Goal: Task Accomplishment & Management: Manage account settings

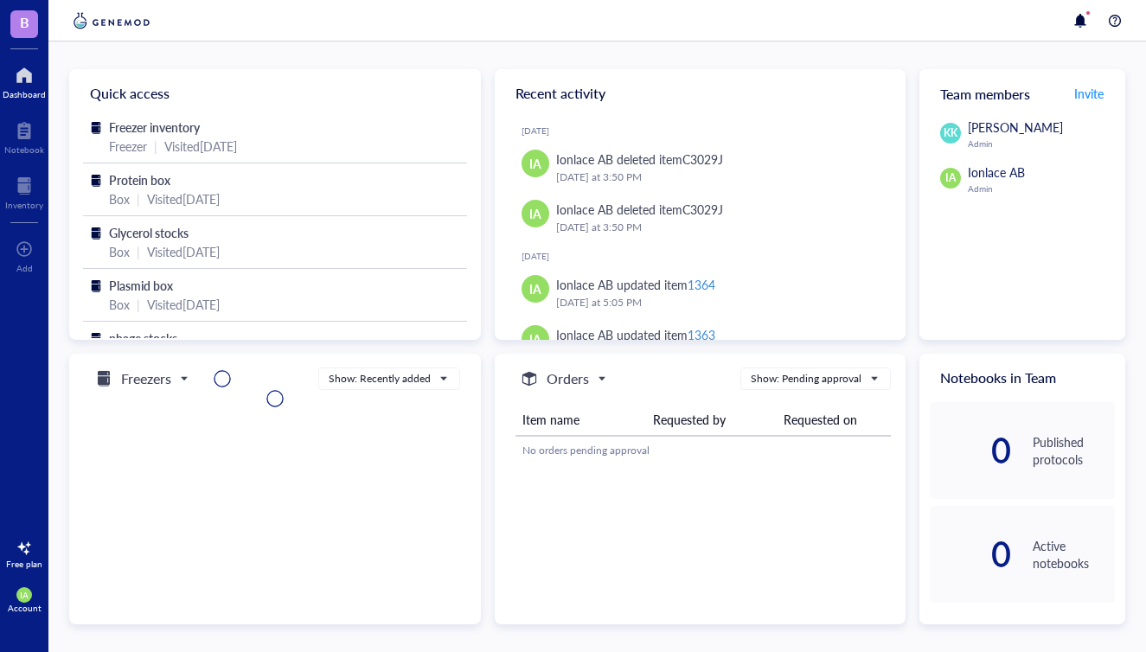
click at [138, 143] on div "Freezer" at bounding box center [128, 146] width 38 height 19
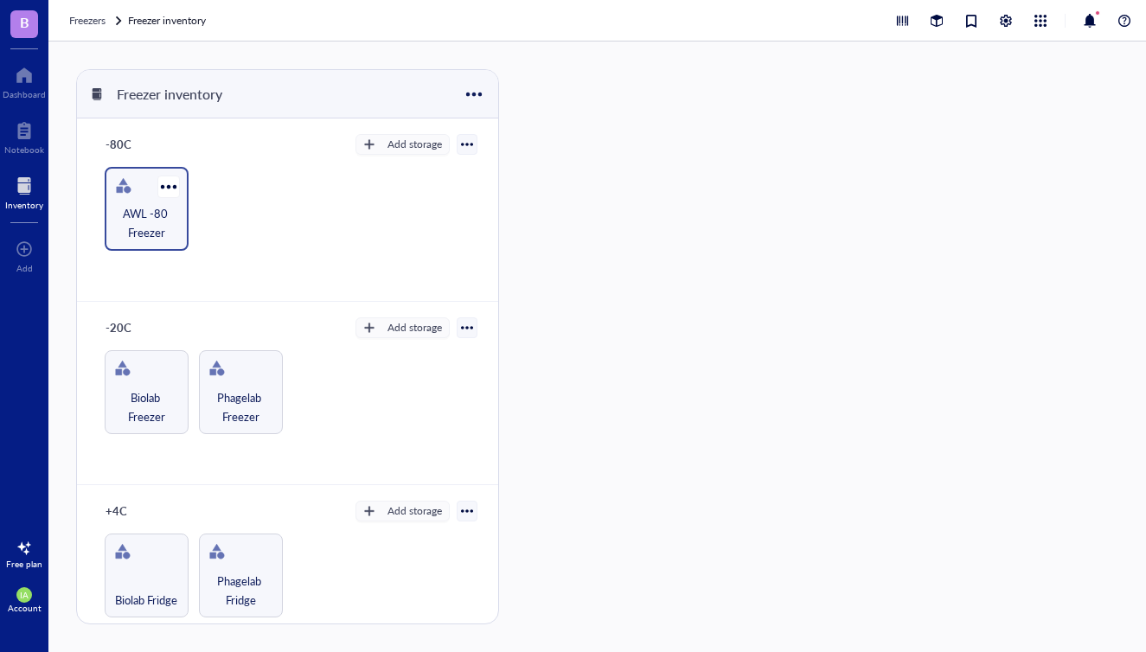
click at [154, 205] on span "AWL -80 Freezer" at bounding box center [146, 223] width 67 height 38
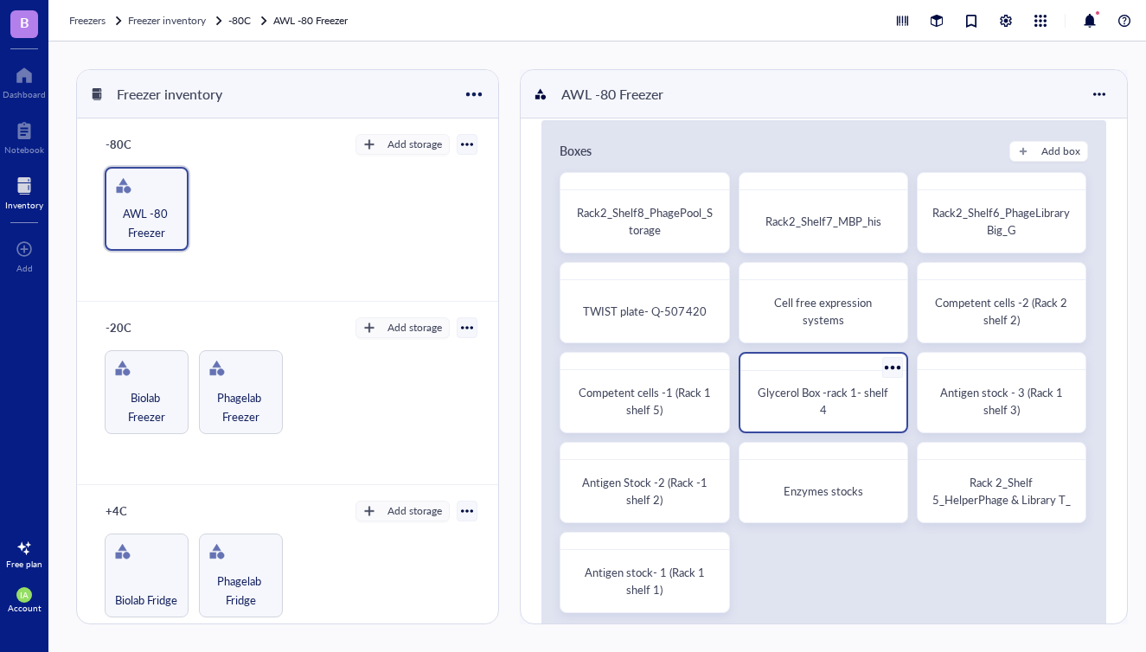
scroll to position [20, 0]
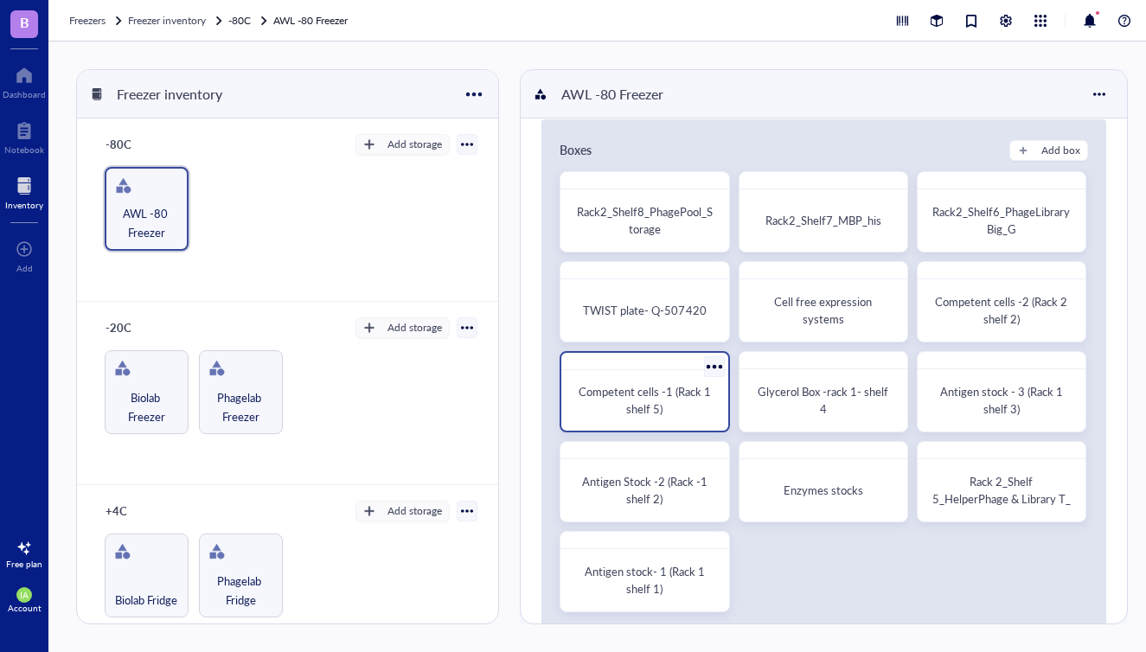
click at [653, 401] on span "Competent cells -1 (Rack 1 shelf 5)" at bounding box center [646, 400] width 135 height 34
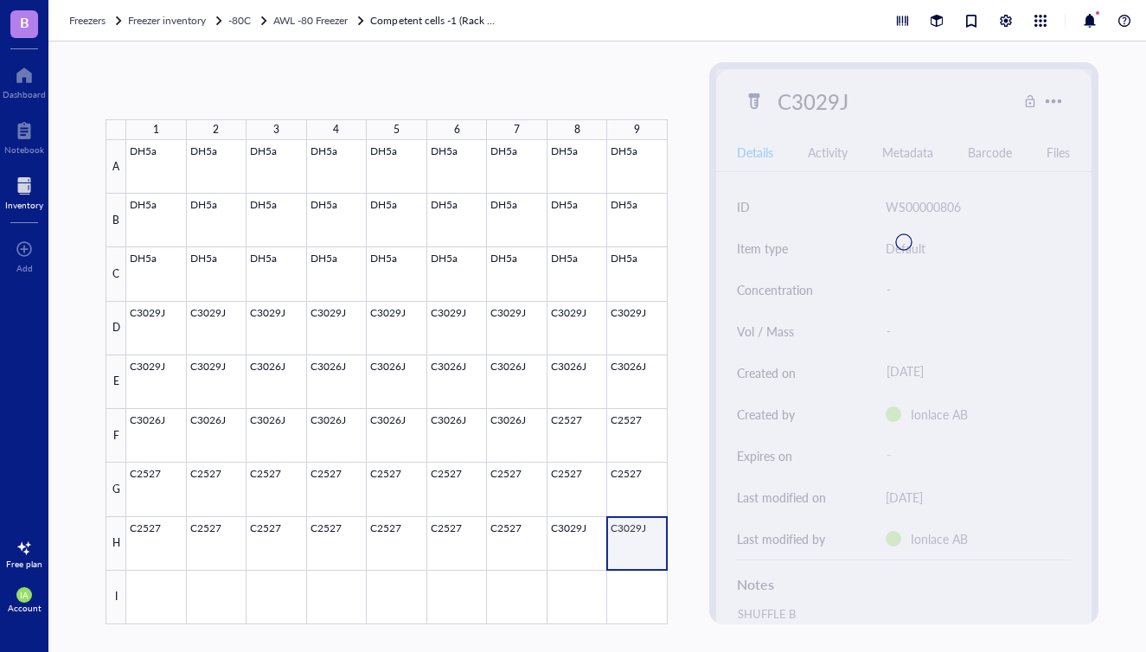
click at [626, 549] on div at bounding box center [397, 382] width 542 height 484
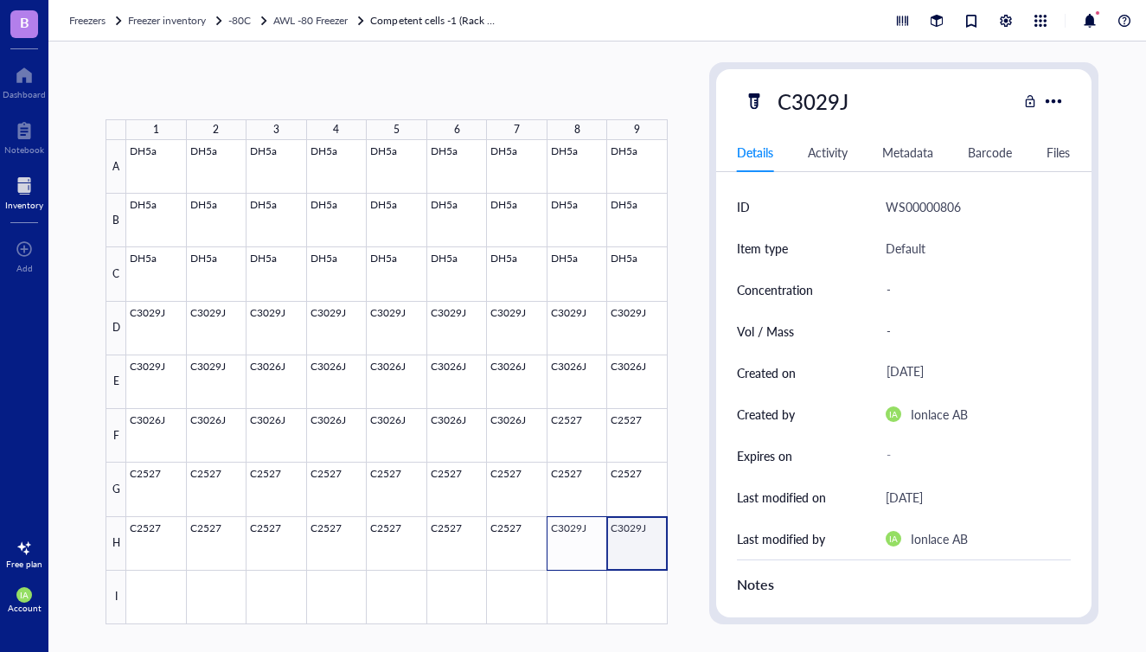
click at [581, 548] on div at bounding box center [397, 382] width 542 height 484
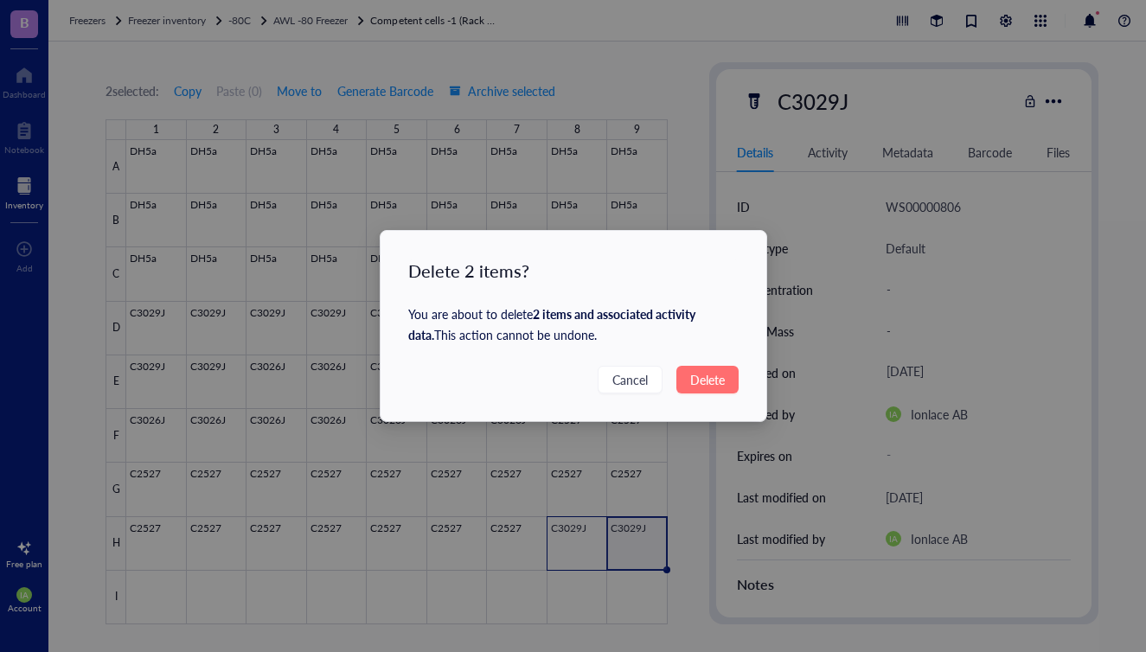
click at [708, 382] on span "Delete" at bounding box center [707, 379] width 35 height 19
